Goal: Transaction & Acquisition: Purchase product/service

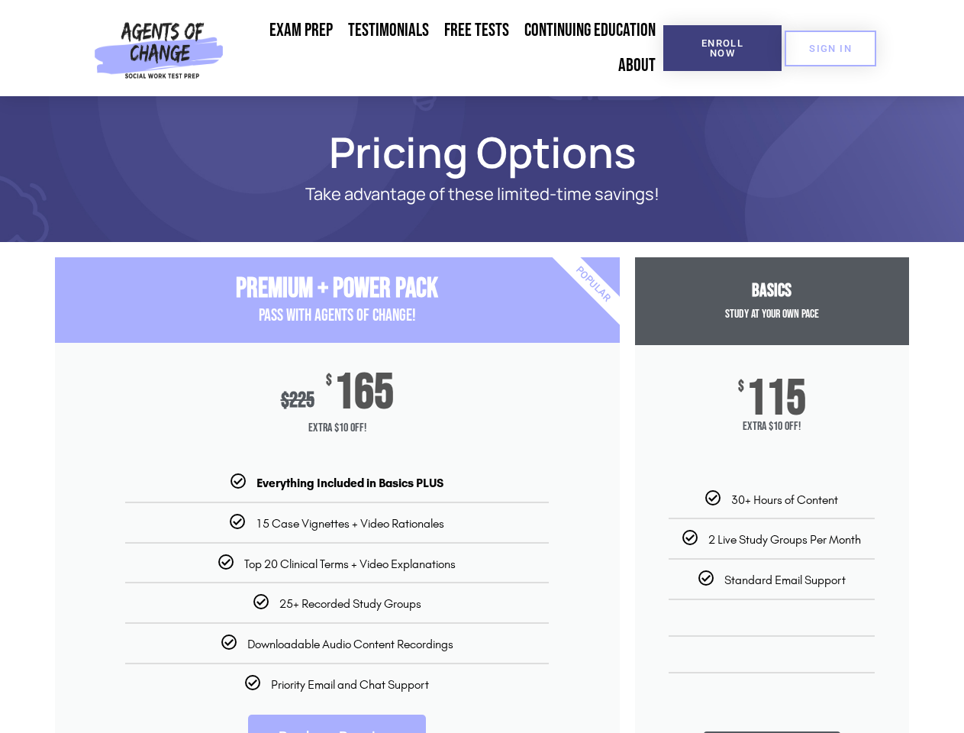
click at [482, 366] on div "$ 225 $ 165 Extra $10 Off!" at bounding box center [337, 408] width 565 height 131
click at [722, 48] on span "Enroll Now" at bounding box center [722, 48] width 69 height 20
